Goal: Find contact information: Find contact information

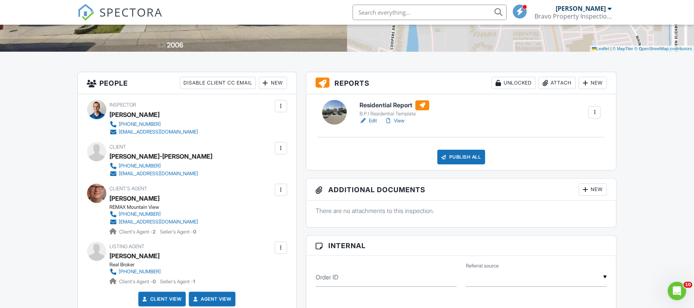
click at [145, 156] on div "[PERSON_NAME]-[PERSON_NAME]" at bounding box center [161, 156] width 103 height 12
drag, startPoint x: 124, startPoint y: 156, endPoint x: 110, endPoint y: 155, distance: 14.0
click at [110, 155] on div "[PERSON_NAME]-[PERSON_NAME]" at bounding box center [161, 156] width 103 height 12
drag, startPoint x: 144, startPoint y: 155, endPoint x: 110, endPoint y: 155, distance: 34.3
click at [110, 155] on div "Edith_Kevin Carrier_St-Jean-Belanger" at bounding box center [161, 156] width 103 height 12
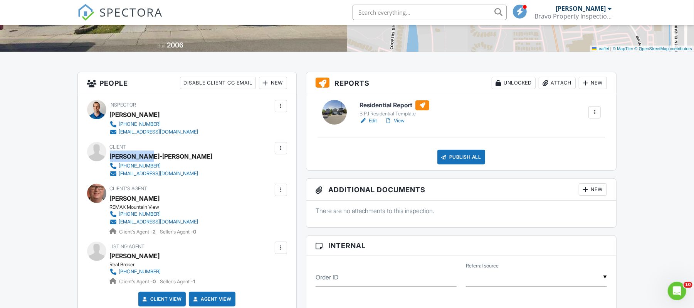
copy div "Edith_Kevin"
drag, startPoint x: 222, startPoint y: 158, endPoint x: 148, endPoint y: 155, distance: 74.0
click at [148, 155] on div "Edith_Kevin Carrier_St-Jean-Belanger" at bounding box center [161, 156] width 103 height 12
copy div "Carrier_St-Jean-Belanger"
drag, startPoint x: 218, startPoint y: 173, endPoint x: 119, endPoint y: 172, distance: 98.7
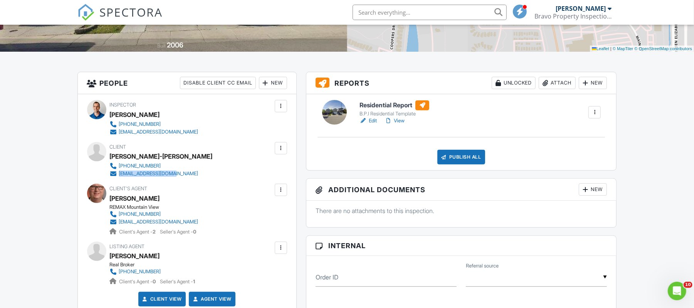
click at [119, 172] on div "403-200-4393 edithcarrier@live.ca" at bounding box center [161, 169] width 103 height 15
copy div "edithcarrier@live.ca"
drag, startPoint x: 226, startPoint y: 166, endPoint x: 119, endPoint y: 164, distance: 106.8
click at [119, 164] on div "Client Edith_Kevin Carrier_St-Jean-Belanger 403-200-4393 edithcarrier@live.ca" at bounding box center [177, 159] width 134 height 35
copy div "403-200-4393"
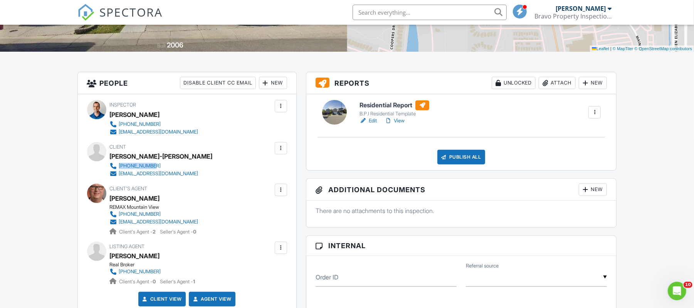
click at [135, 6] on span "SPECTORA" at bounding box center [131, 12] width 63 height 16
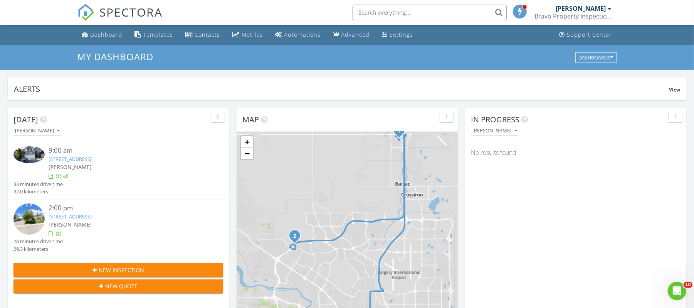
click at [92, 215] on link "111 Citadel Acres Close NW, Calgary, AB T3G 5A8" at bounding box center [70, 216] width 43 height 7
